Goal: Task Accomplishment & Management: Manage account settings

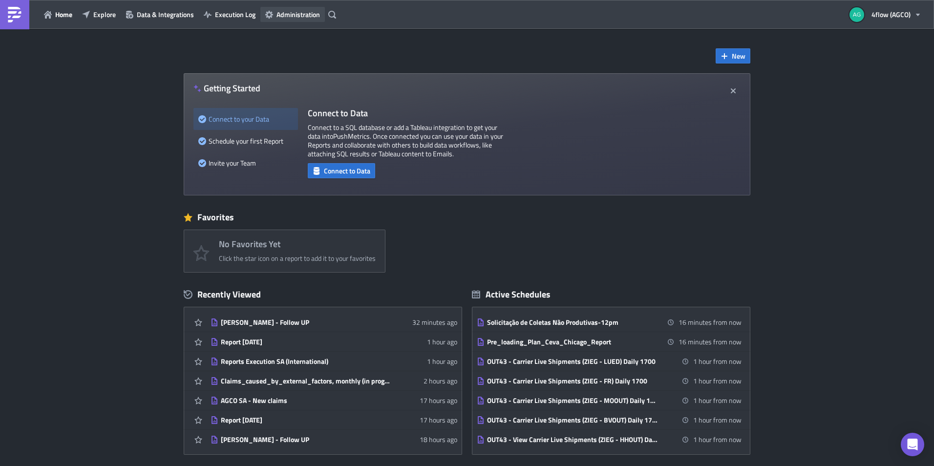
click at [287, 18] on span "Administration" at bounding box center [298, 14] width 43 height 10
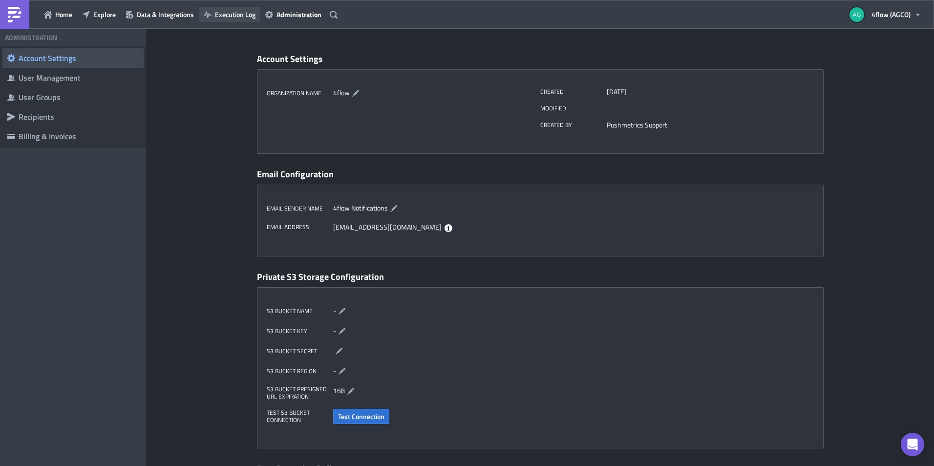
click at [233, 16] on span "Execution Log" at bounding box center [235, 14] width 41 height 10
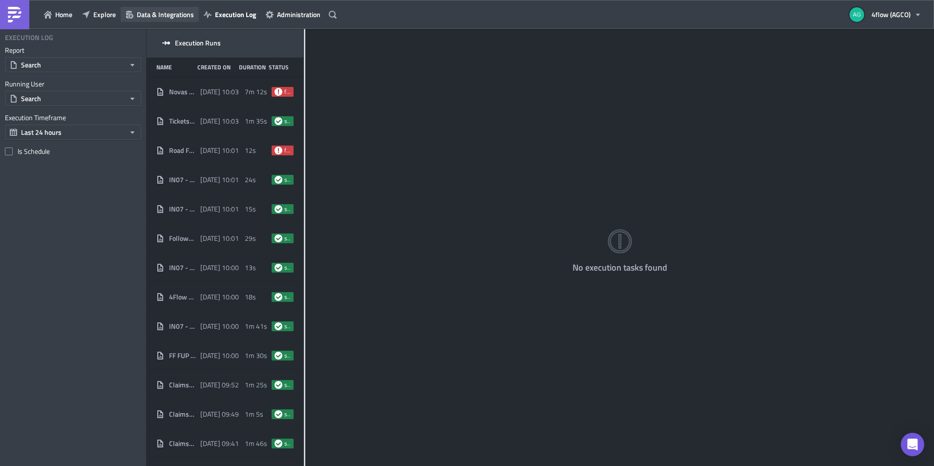
click at [172, 12] on span "Data & Integrations" at bounding box center [165, 14] width 57 height 10
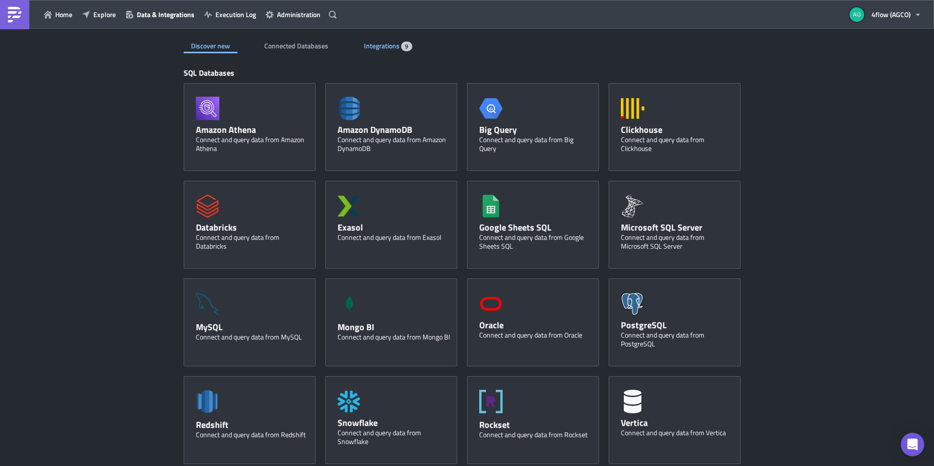
click at [369, 41] on span "Integrations" at bounding box center [382, 46] width 37 height 10
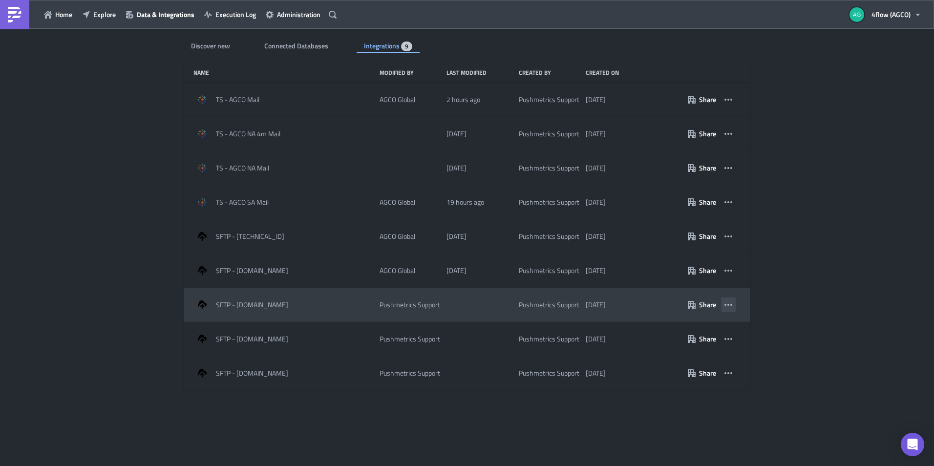
click at [734, 304] on button "button" at bounding box center [728, 305] width 15 height 15
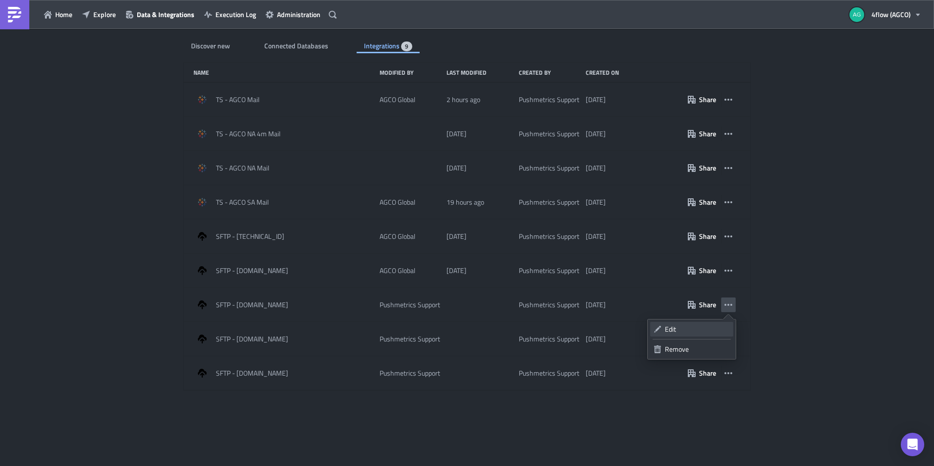
click at [681, 326] on div "Edit" at bounding box center [697, 330] width 65 height 10
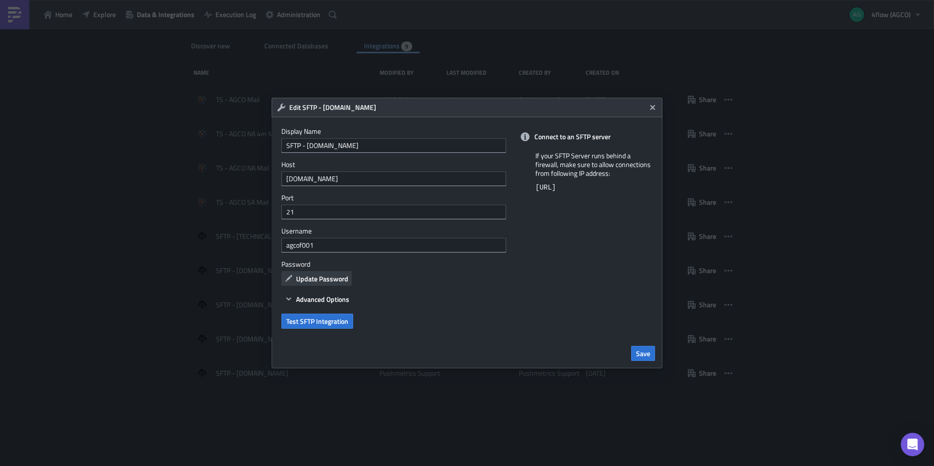
click at [326, 282] on span "Update Password" at bounding box center [322, 279] width 52 height 10
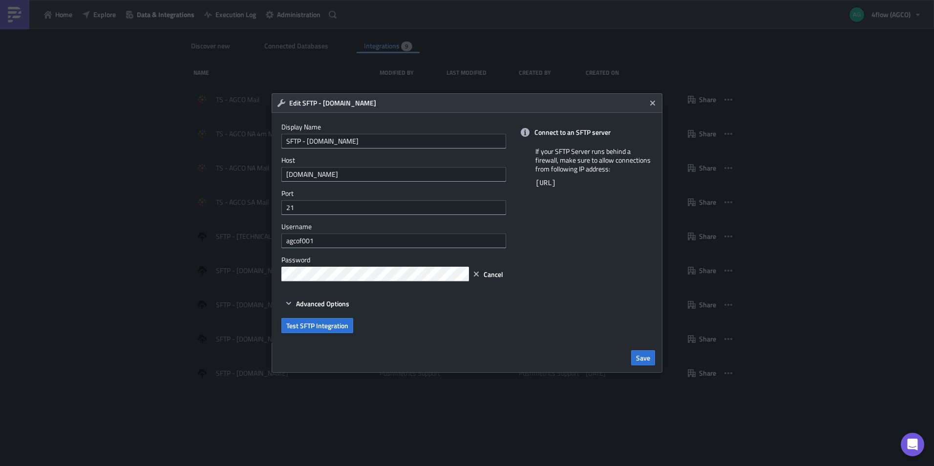
click at [566, 245] on div "Connect to an SFTP server If your SFTP Server runs behind a firewall, make sure…" at bounding box center [589, 228] width 147 height 230
click at [337, 330] on span "Test SFTP Integration" at bounding box center [317, 326] width 62 height 10
click at [579, 260] on div "Connect to an SFTP server If your SFTP Server runs behind a firewall, make sure…" at bounding box center [589, 228] width 147 height 230
click at [286, 308] on button "Advanced Options" at bounding box center [317, 304] width 71 height 12
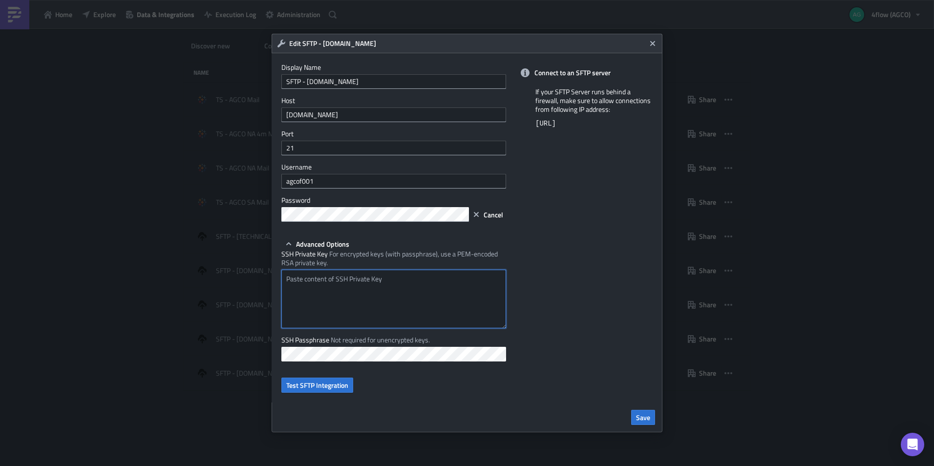
click at [355, 274] on textarea at bounding box center [394, 299] width 225 height 59
click at [361, 294] on textarea at bounding box center [394, 299] width 225 height 59
click at [489, 219] on span "Cancel" at bounding box center [494, 215] width 20 height 10
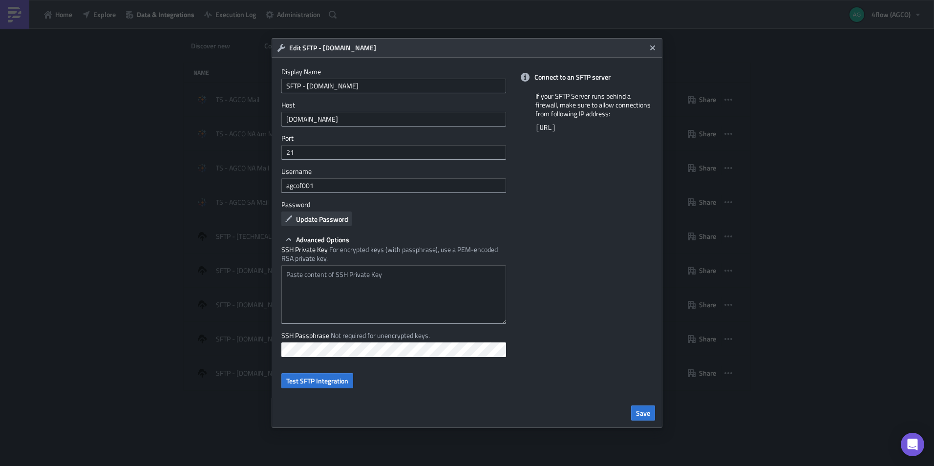
click at [308, 224] on span "Update Password" at bounding box center [322, 219] width 52 height 10
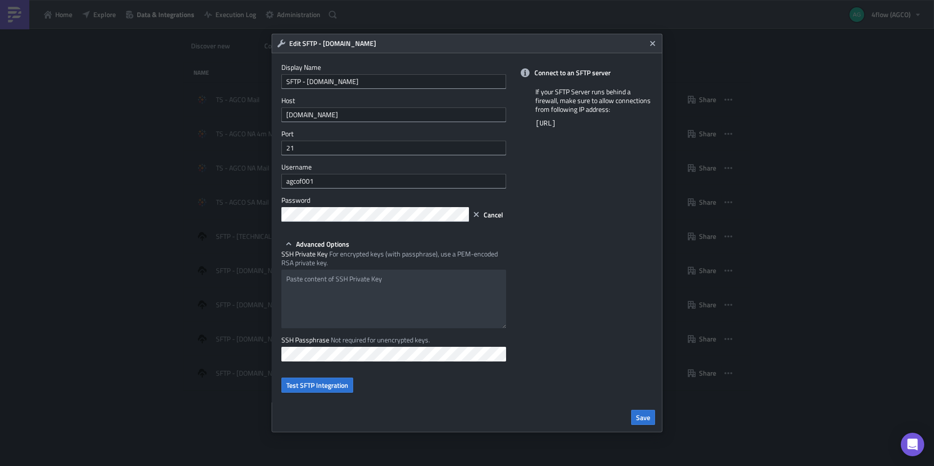
click at [608, 236] on div "Connect to an SFTP server If your SFTP Server runs behind a firewall, make sure…" at bounding box center [589, 227] width 147 height 349
click at [649, 412] on span "Save" at bounding box center [643, 417] width 14 height 10
click at [172, 212] on div "Edit SFTP - [DOMAIN_NAME] Display Name SFTP - [DOMAIN_NAME] Host [DOMAIN_NAME] …" at bounding box center [467, 233] width 934 height 466
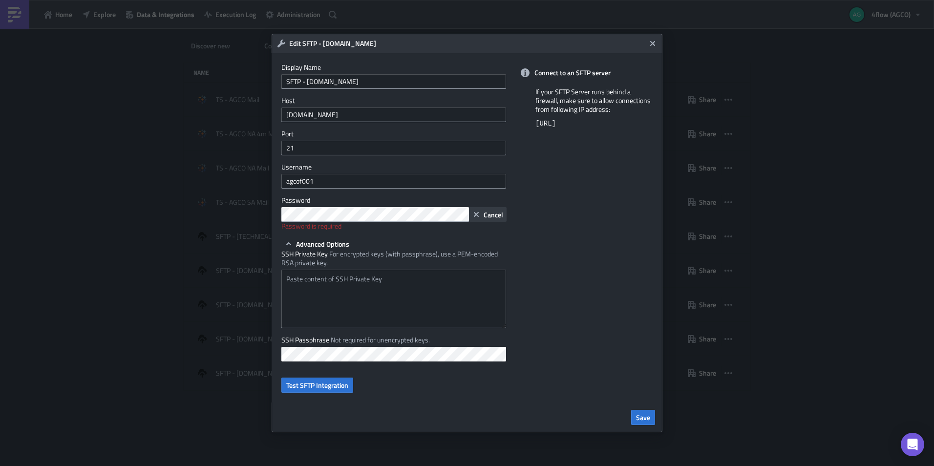
click at [479, 218] on icon "button" at bounding box center [477, 215] width 8 height 8
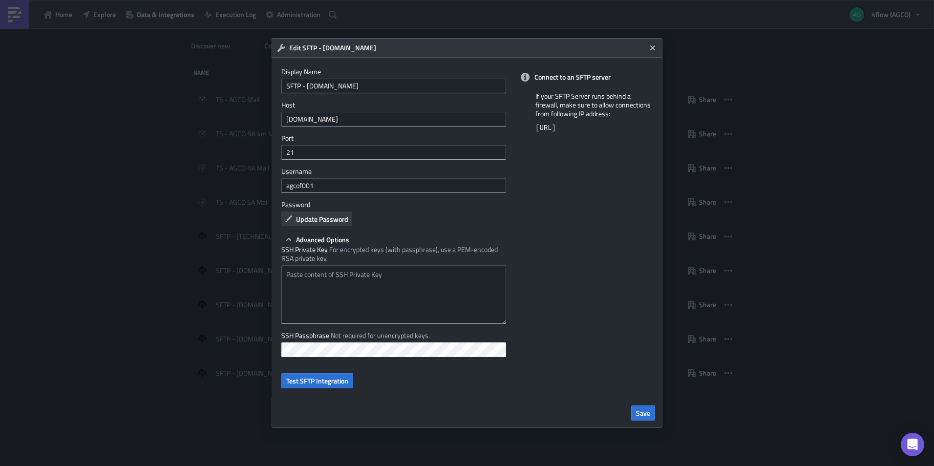
click at [321, 223] on span "Update Password" at bounding box center [322, 219] width 52 height 10
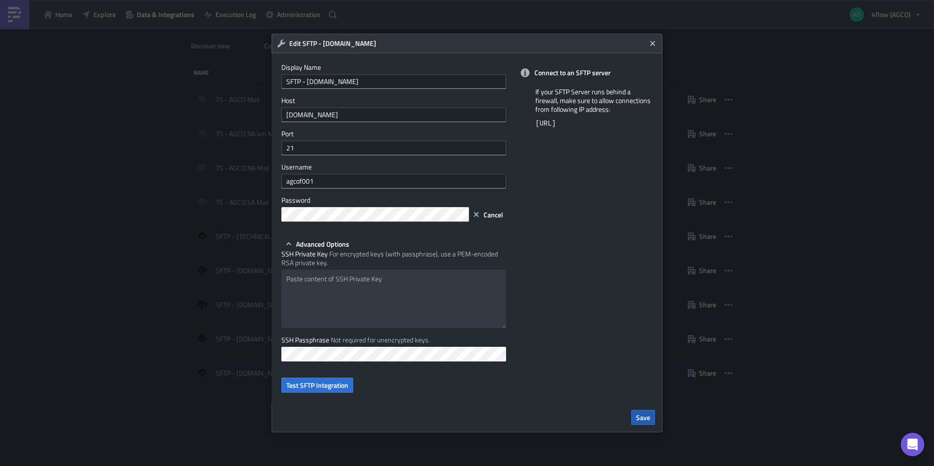
click at [644, 419] on span "Save" at bounding box center [643, 417] width 14 height 10
click at [647, 416] on span "Save" at bounding box center [643, 417] width 14 height 10
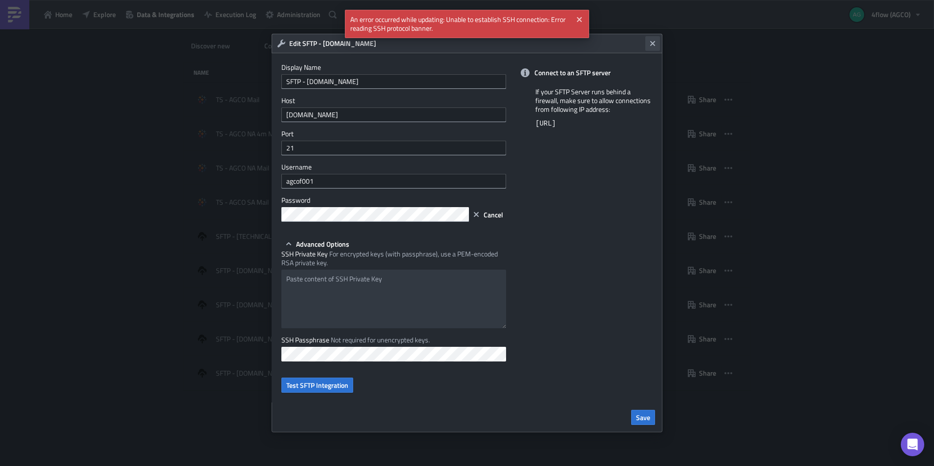
click at [652, 42] on icon "Close" at bounding box center [653, 43] width 5 height 5
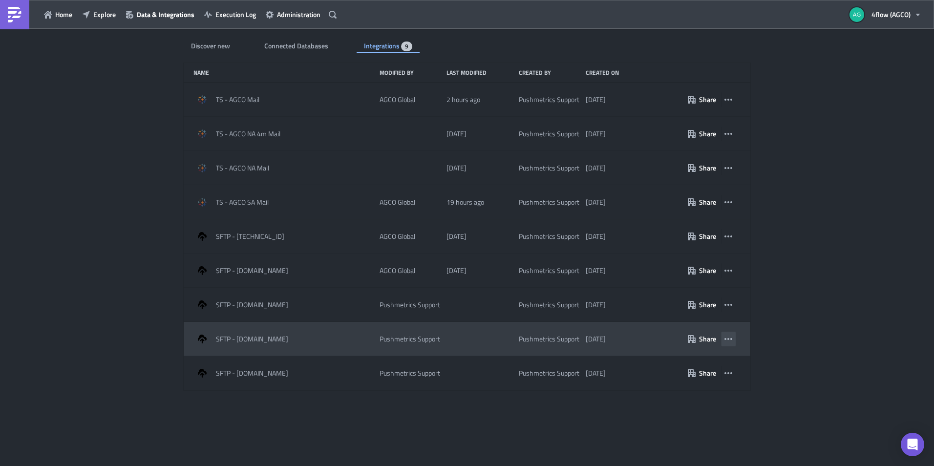
click at [729, 341] on icon "button" at bounding box center [729, 339] width 8 height 8
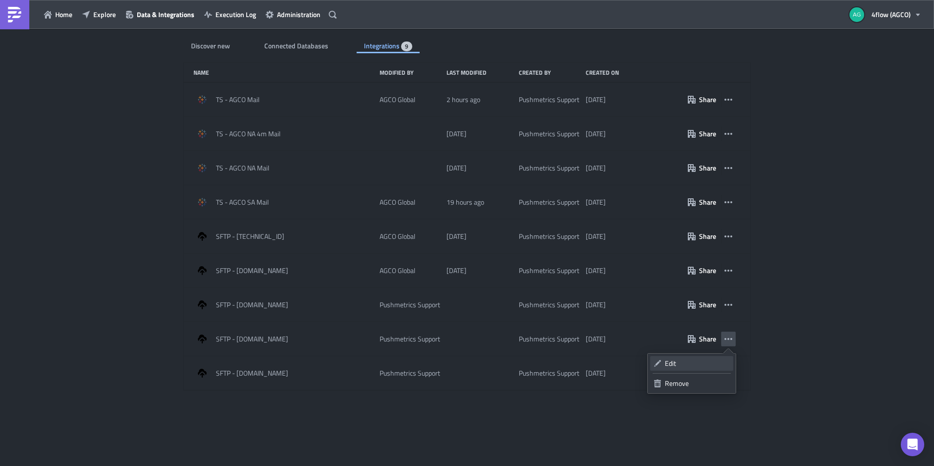
click at [715, 362] on div "Edit" at bounding box center [697, 364] width 65 height 10
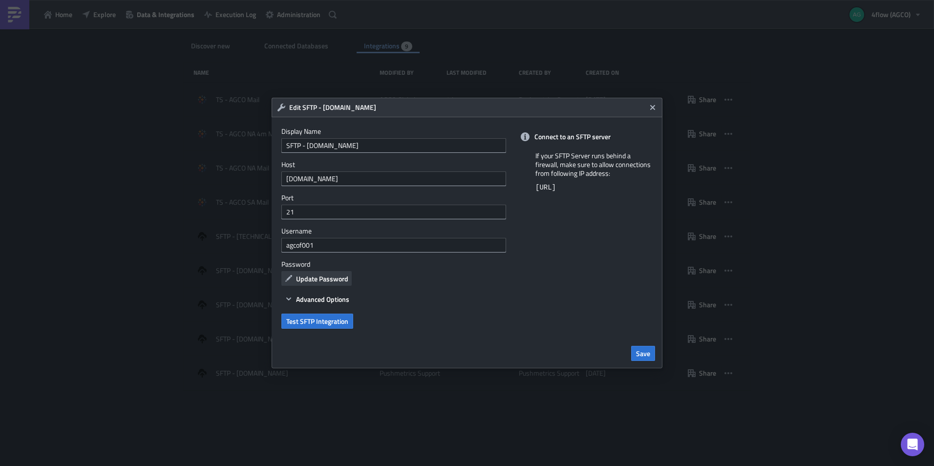
click at [328, 274] on span "Update Password" at bounding box center [322, 279] width 52 height 10
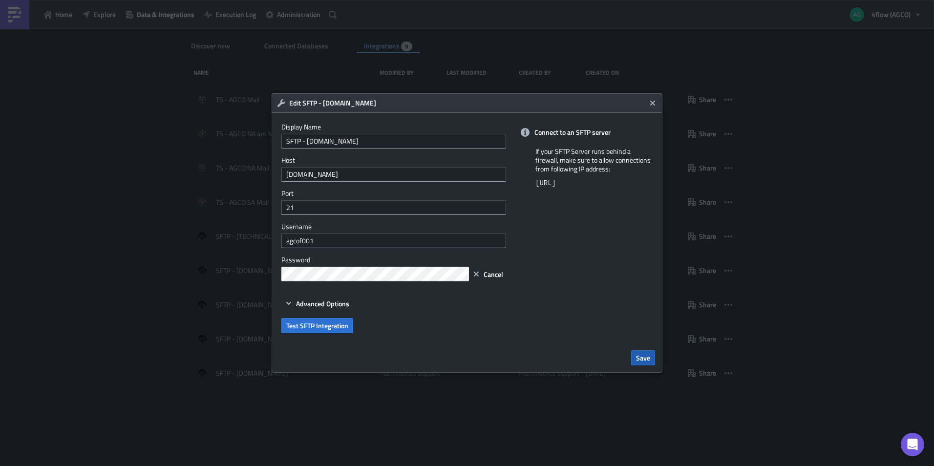
click at [643, 359] on span "Save" at bounding box center [643, 358] width 14 height 10
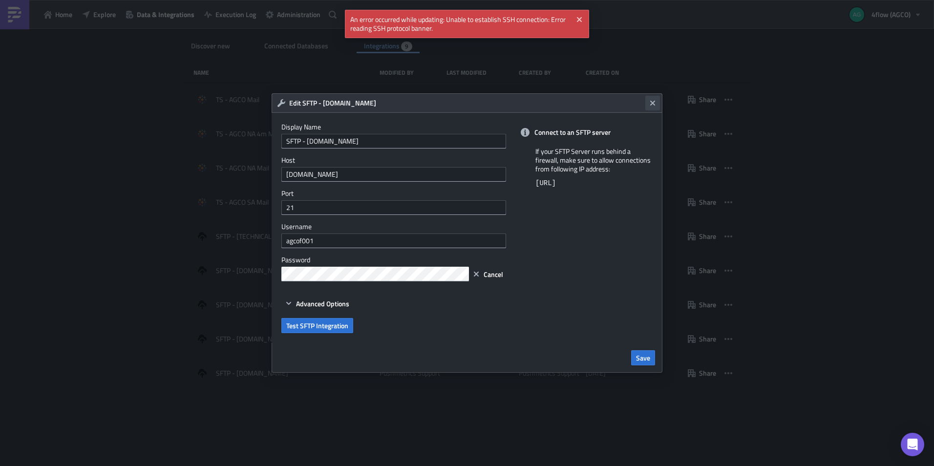
click at [650, 103] on icon "Close" at bounding box center [653, 103] width 8 height 8
